Goal: Task Accomplishment & Management: Manage account settings

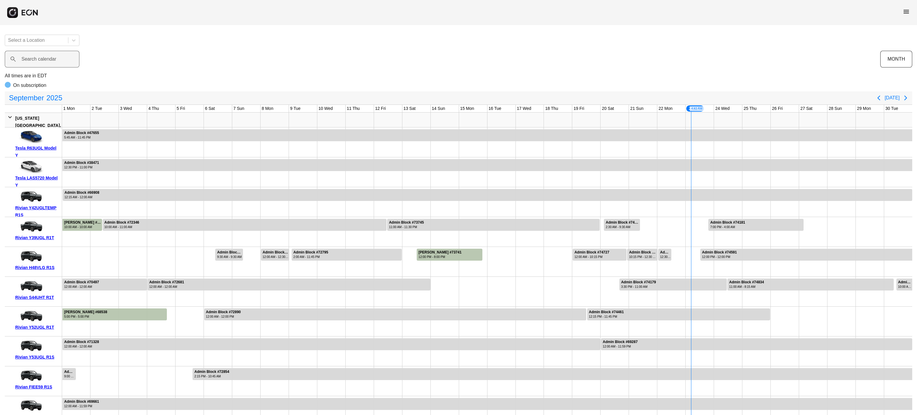
click at [31, 63] on label "Search calendar" at bounding box center [38, 59] width 35 height 7
click at [31, 63] on calendar "Search calendar" at bounding box center [42, 59] width 75 height 17
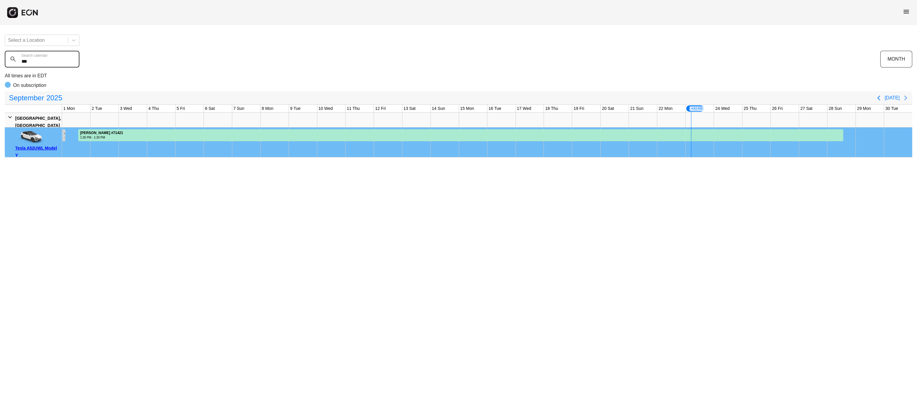
type calendar "***"
click at [904, 96] on icon "Next page" at bounding box center [905, 97] width 7 height 7
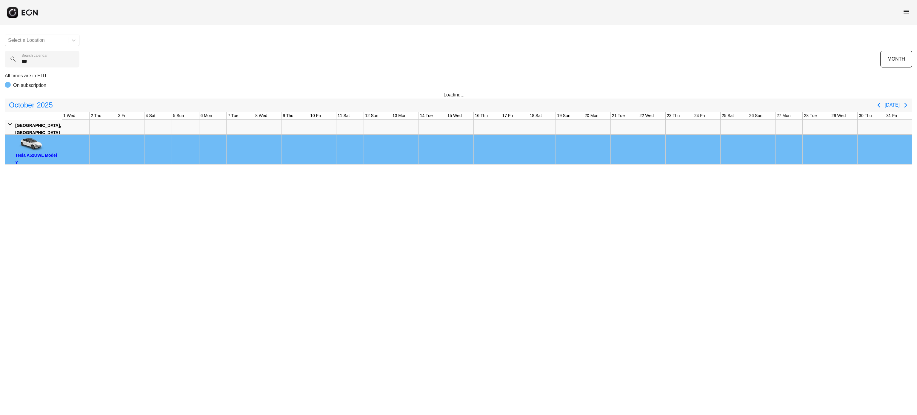
click at [908, 8] on span "menu" at bounding box center [906, 11] width 7 height 7
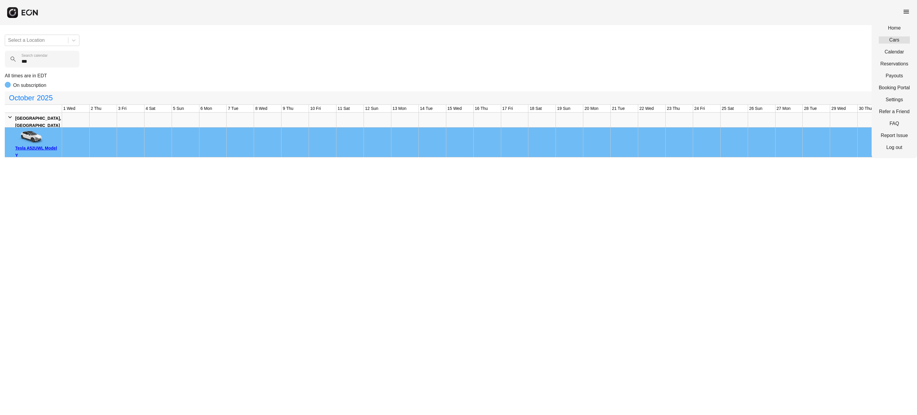
click at [897, 39] on link "Cars" at bounding box center [894, 39] width 31 height 7
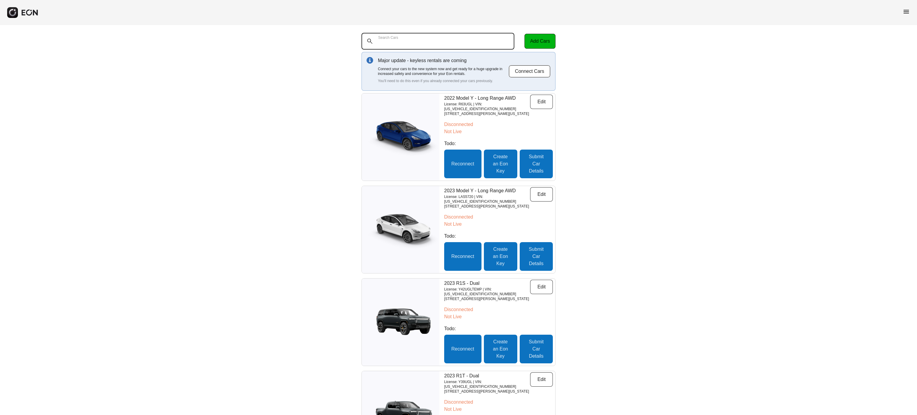
click at [461, 40] on Cars "Search Cars" at bounding box center [438, 41] width 153 height 17
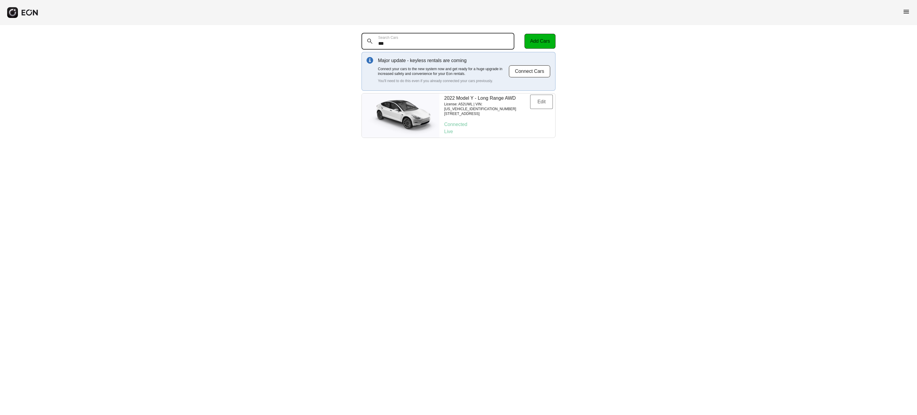
type Cars "***"
click at [540, 100] on button "Edit" at bounding box center [541, 102] width 23 height 14
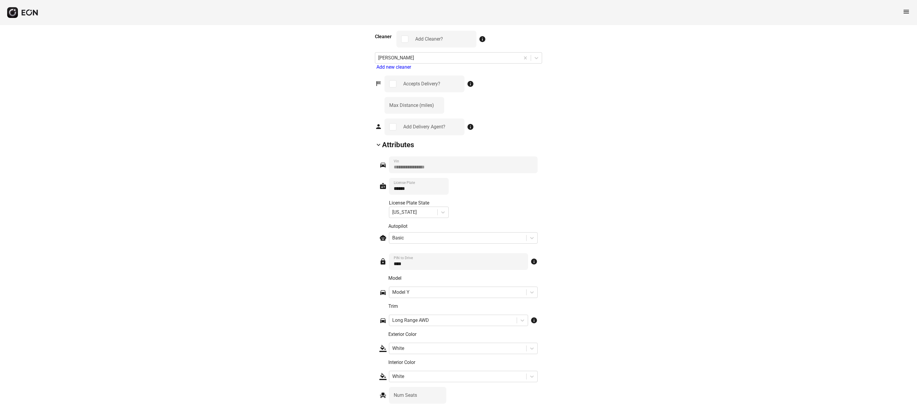
scroll to position [773, 0]
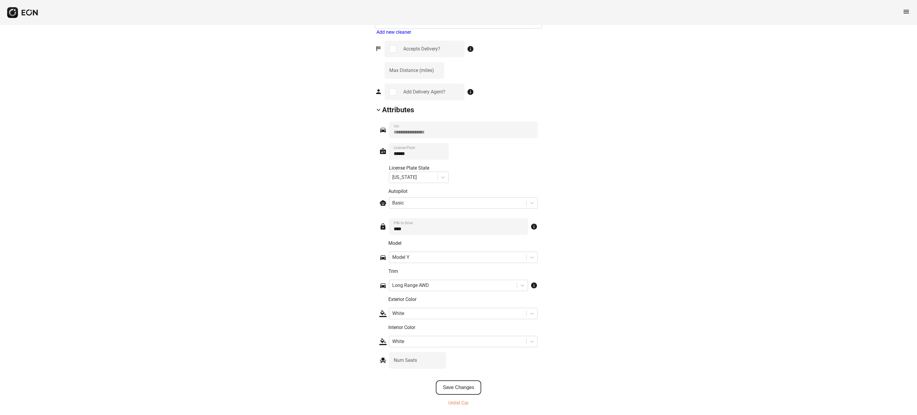
click at [453, 387] on button "Save Changes" at bounding box center [459, 387] width 46 height 14
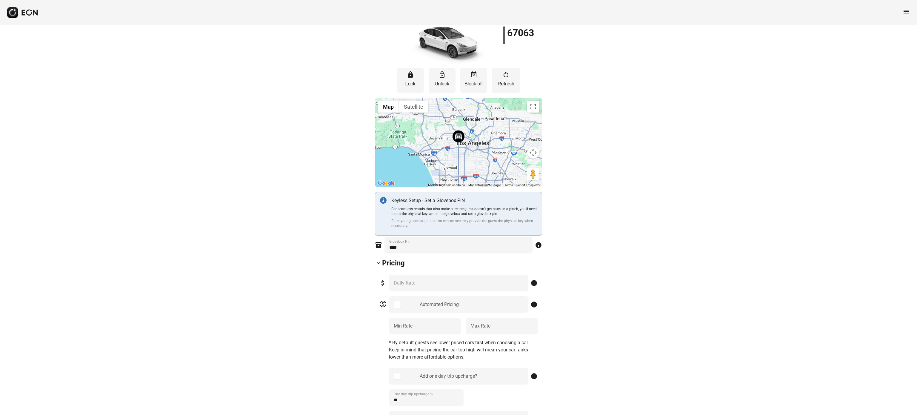
scroll to position [0, 0]
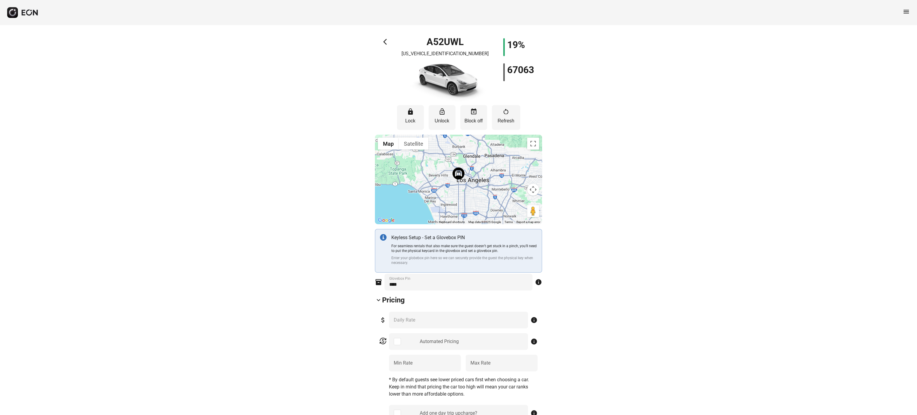
click at [907, 13] on span "menu" at bounding box center [906, 11] width 7 height 7
click at [891, 48] on link "Calendar" at bounding box center [894, 51] width 31 height 7
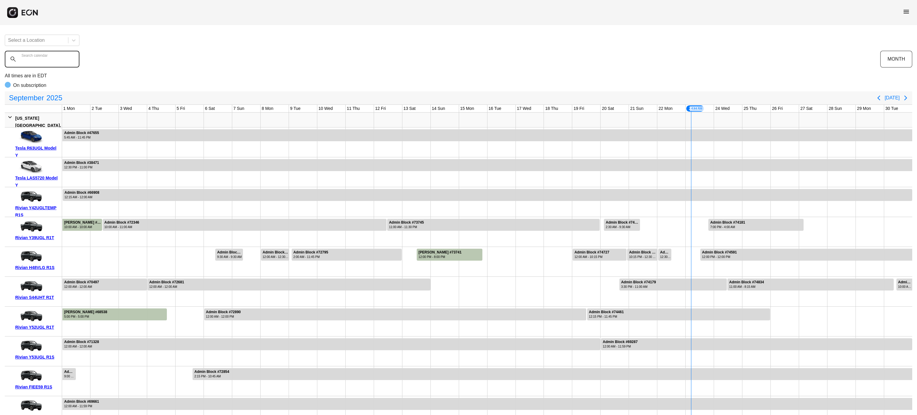
click at [69, 58] on calendar "Search calendar" at bounding box center [42, 59] width 75 height 17
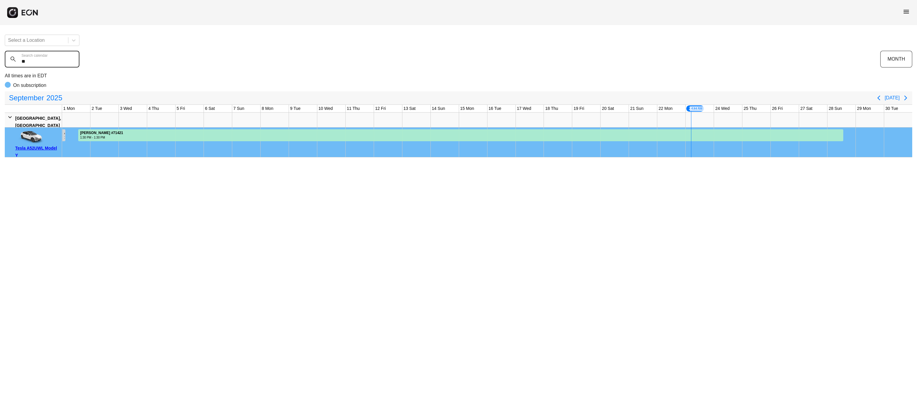
type calendar "*"
